Goal: Register for event/course

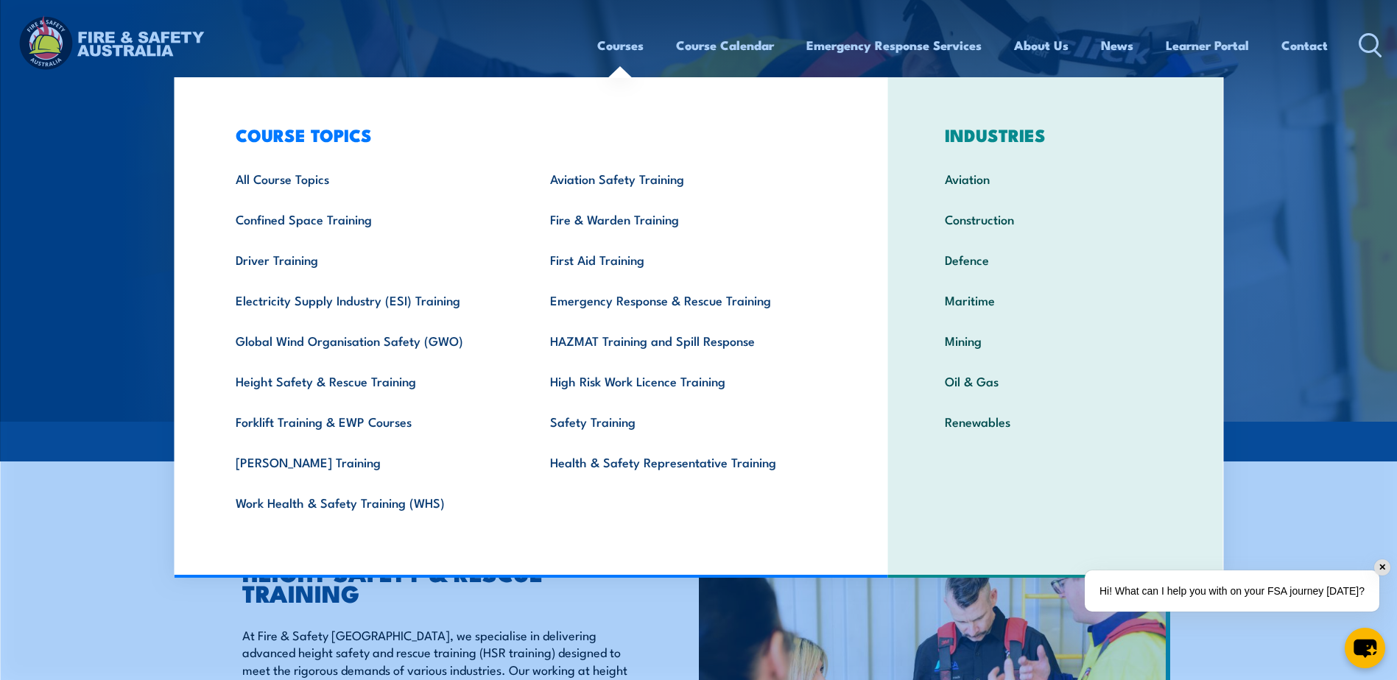
click at [530, 137] on h3 "COURSE TOPICS" at bounding box center [527, 134] width 629 height 21
click at [344, 177] on link "All Course Topics" at bounding box center [370, 178] width 314 height 41
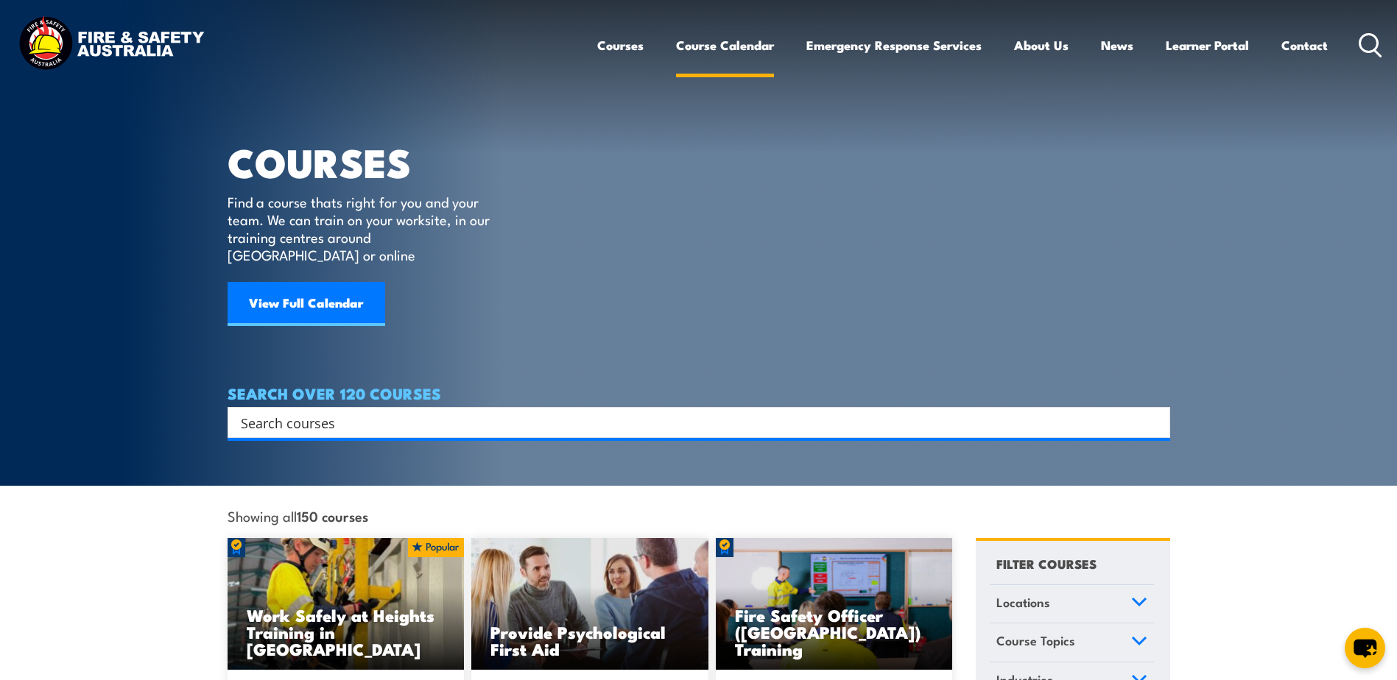
click at [756, 46] on link "Course Calendar" at bounding box center [725, 45] width 98 height 39
